Goal: Task Accomplishment & Management: Manage account settings

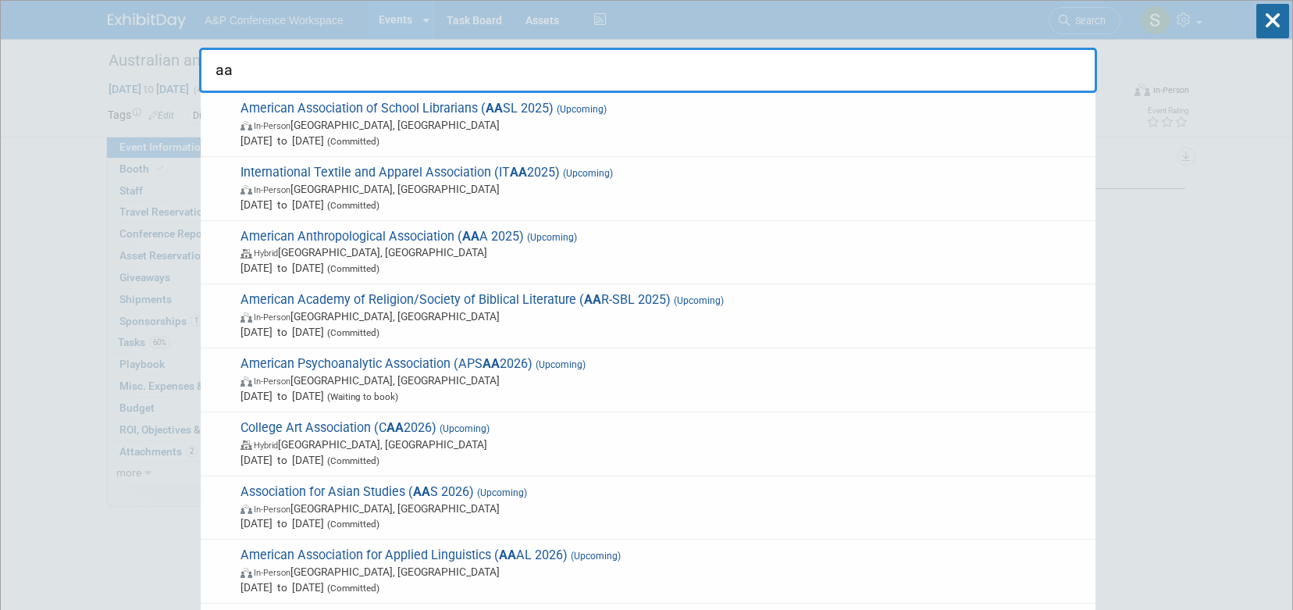
select select "Annual"
select select "Level 3"
select select "Sponsorship"
select select "Libraries"
select select "Bloomsbury Digital Resources"
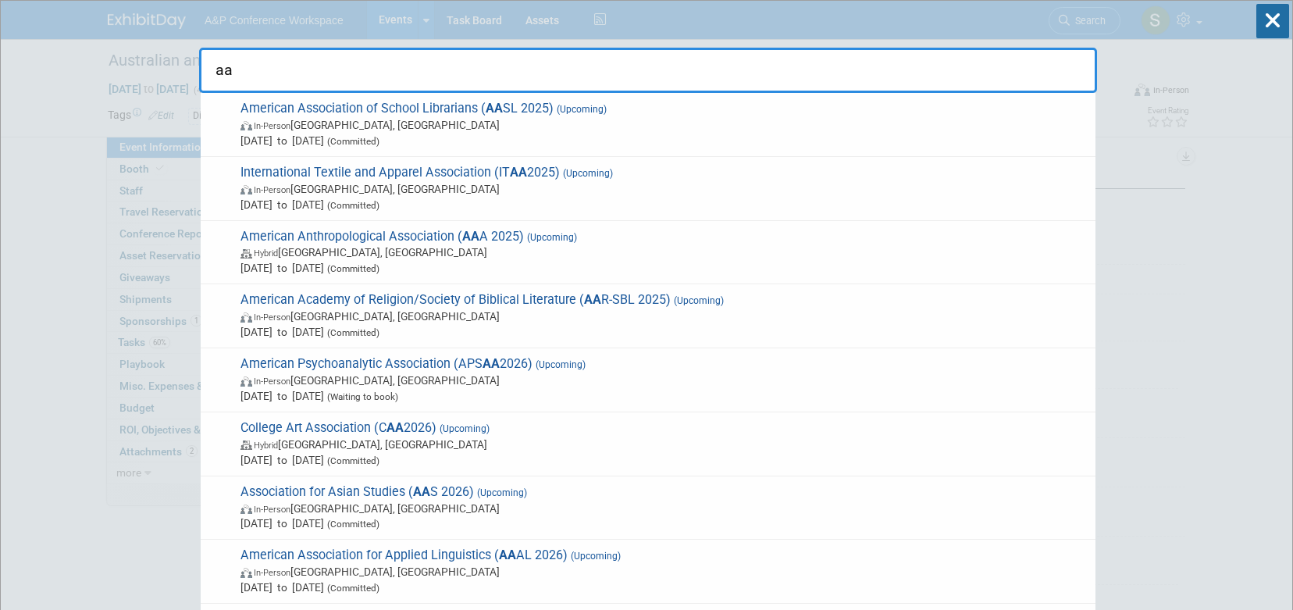
select select "[PERSON_NAME]"
select select "BDR Product Awareness and Trial Generation​"
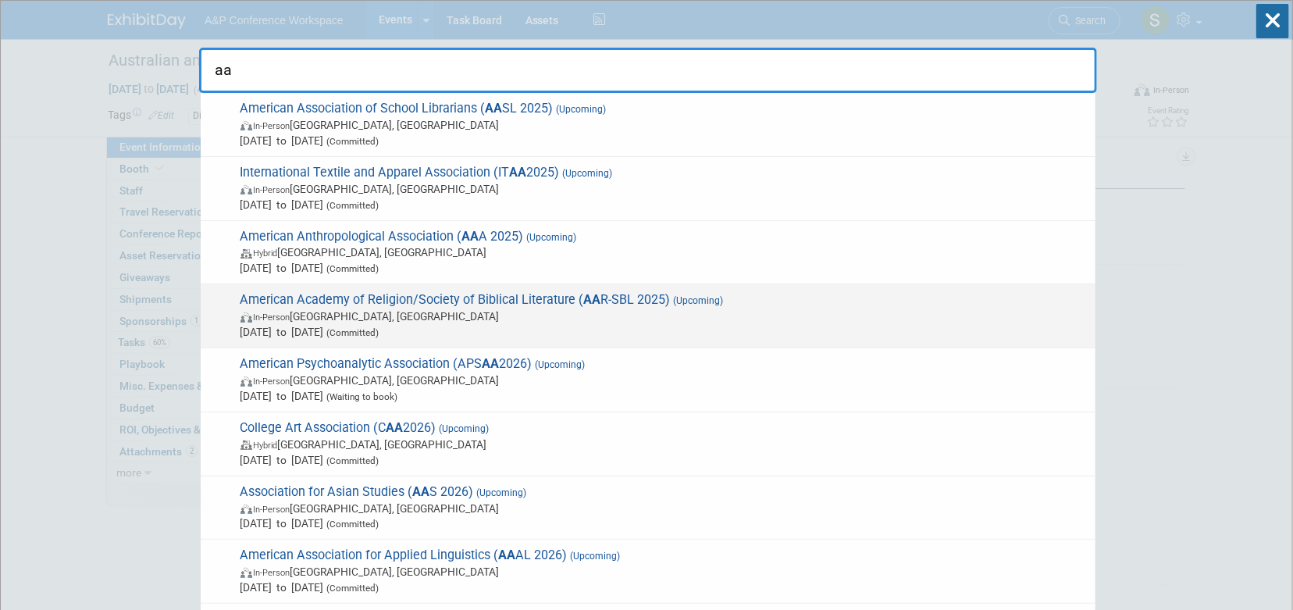
click at [452, 292] on span "American Academy of Religion/Society of Biblical Literature ( AA R-SBL 2025) (U…" at bounding box center [662, 316] width 852 height 48
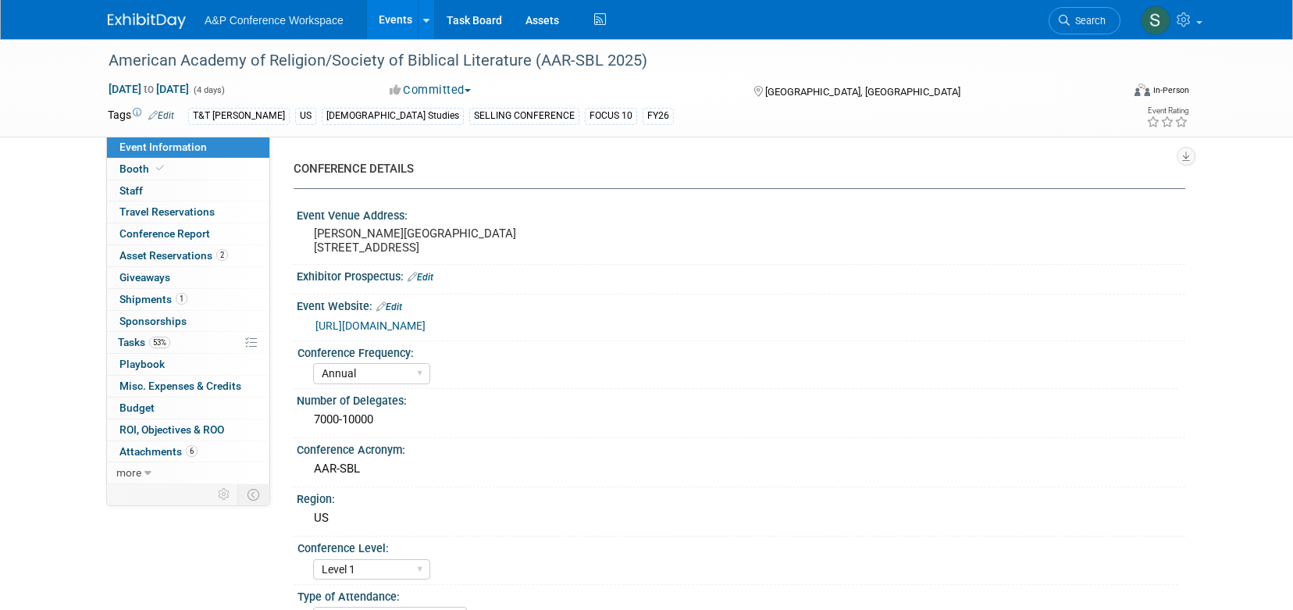
select select "Annual"
select select "Level 1"
select select "In-Person Booth"
select select "[DEMOGRAPHIC_DATA] Studies"
select select "T&T [PERSON_NAME]"
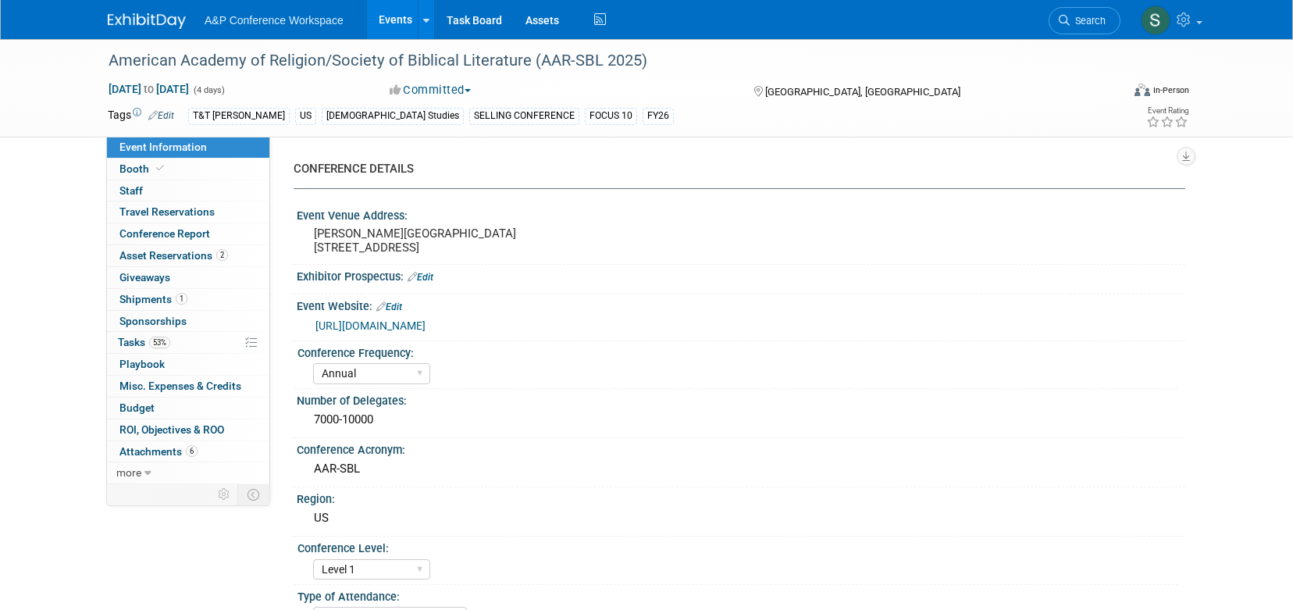
select select "[PERSON_NAME]"
select select "Networking/Commissioning"
click at [201, 300] on link "1 Shipments 1" at bounding box center [188, 299] width 162 height 21
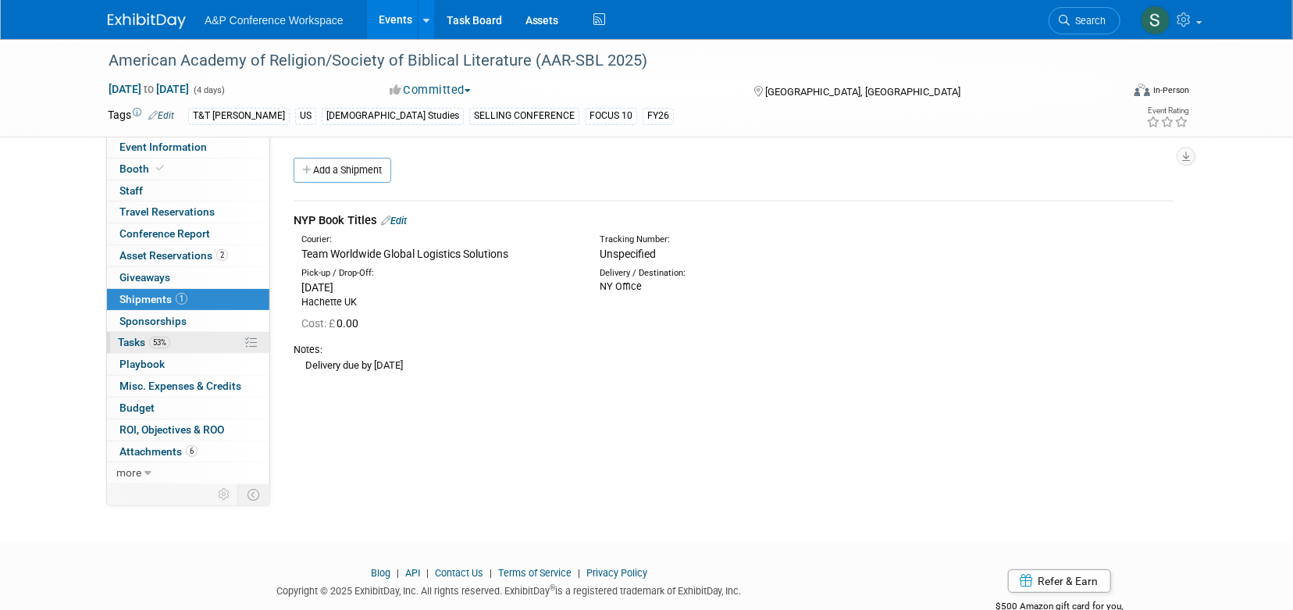
click at [156, 336] on span "53%" at bounding box center [159, 342] width 21 height 12
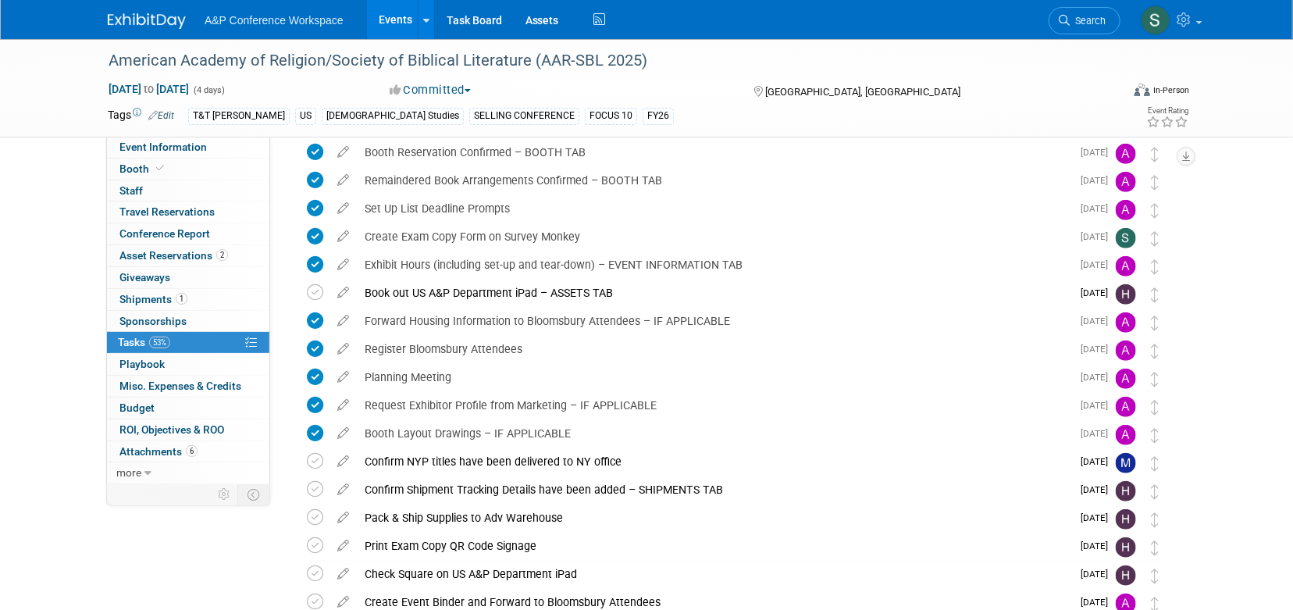
scroll to position [368, 0]
